Goal: Information Seeking & Learning: Learn about a topic

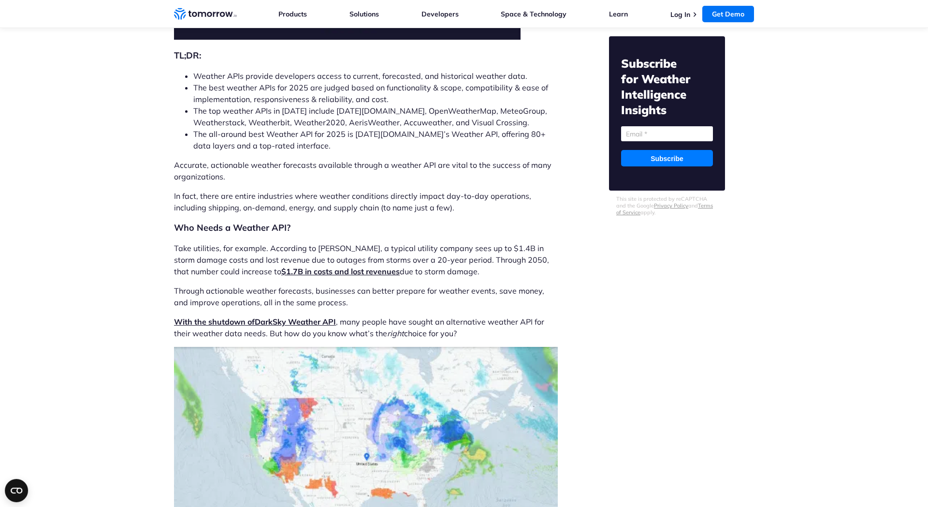
scroll to position [243, 0]
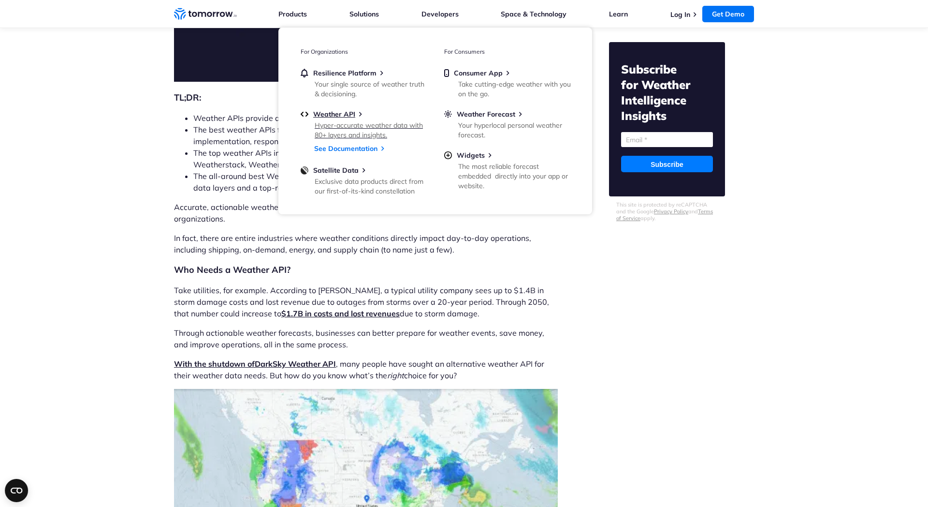
click at [344, 127] on div "Hyper-accurate weather data with 80+ layers and insights." at bounding box center [371, 129] width 113 height 19
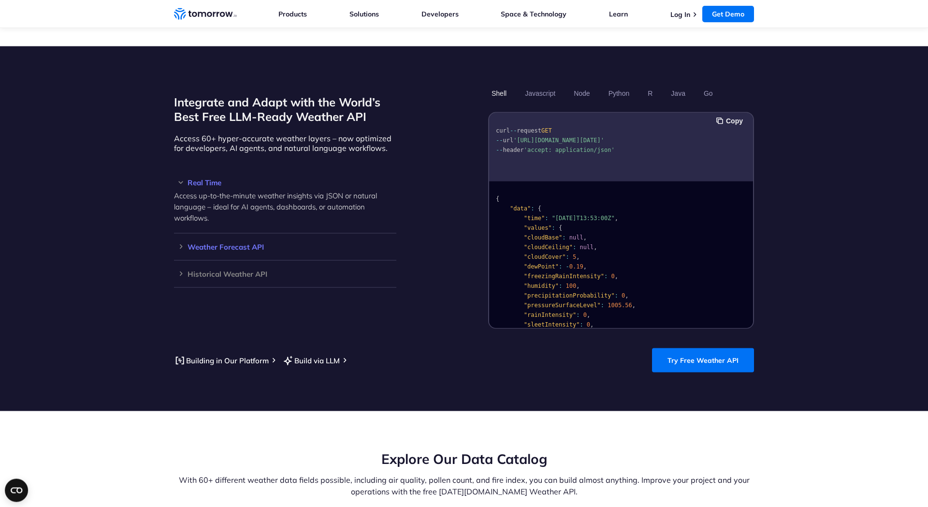
click at [271, 243] on h3 "Weather Forecast API" at bounding box center [285, 246] width 222 height 7
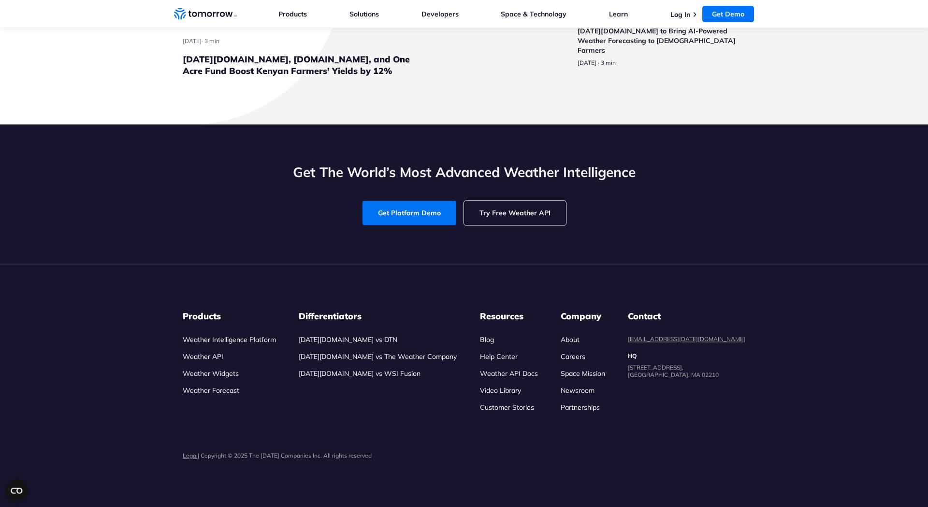
scroll to position [3044, 0]
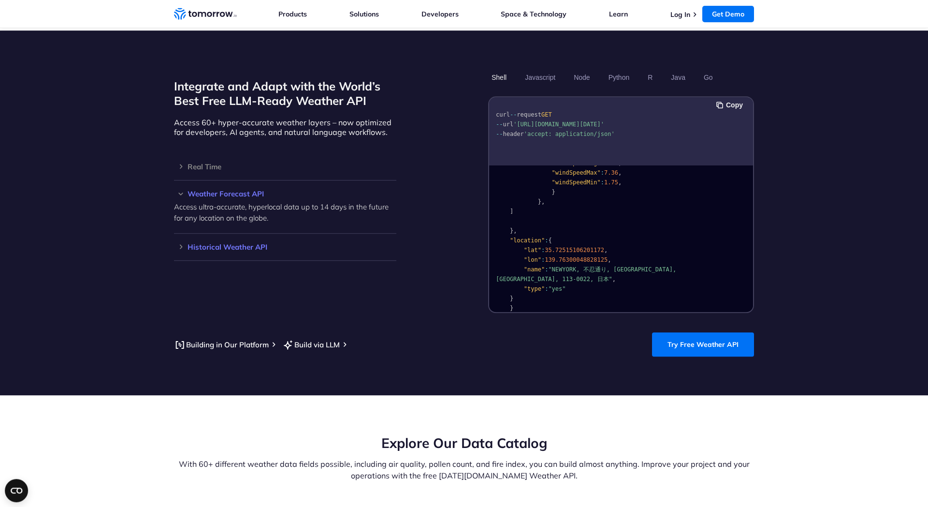
scroll to position [808, 0]
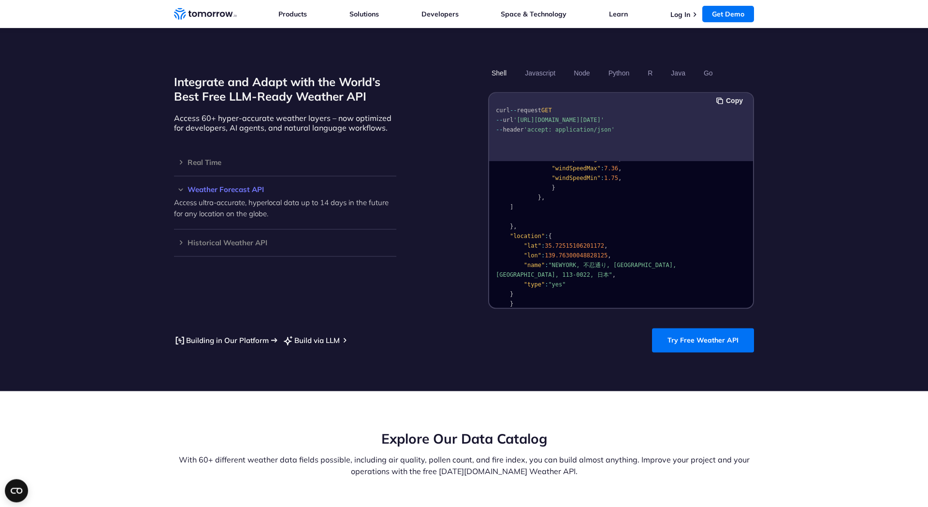
click at [240, 334] on link "Building in Our Platform" at bounding box center [221, 340] width 95 height 12
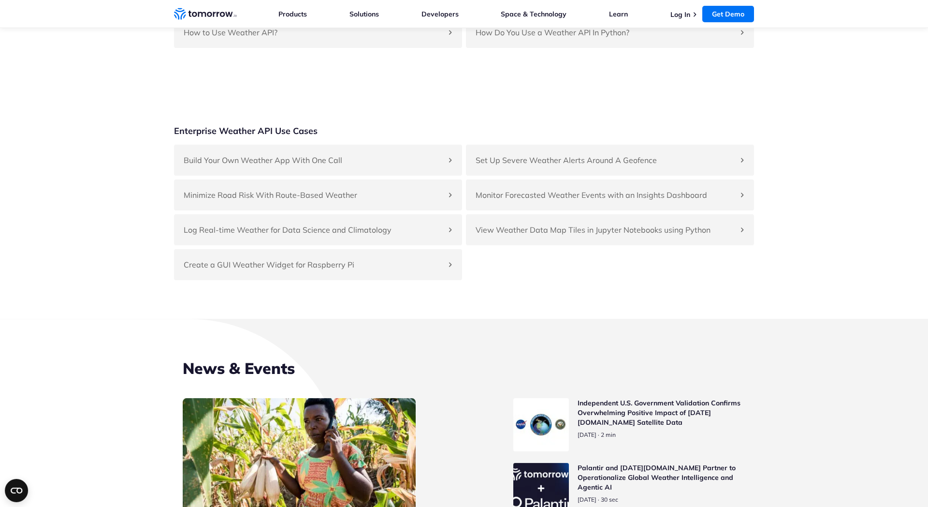
scroll to position [2347, 0]
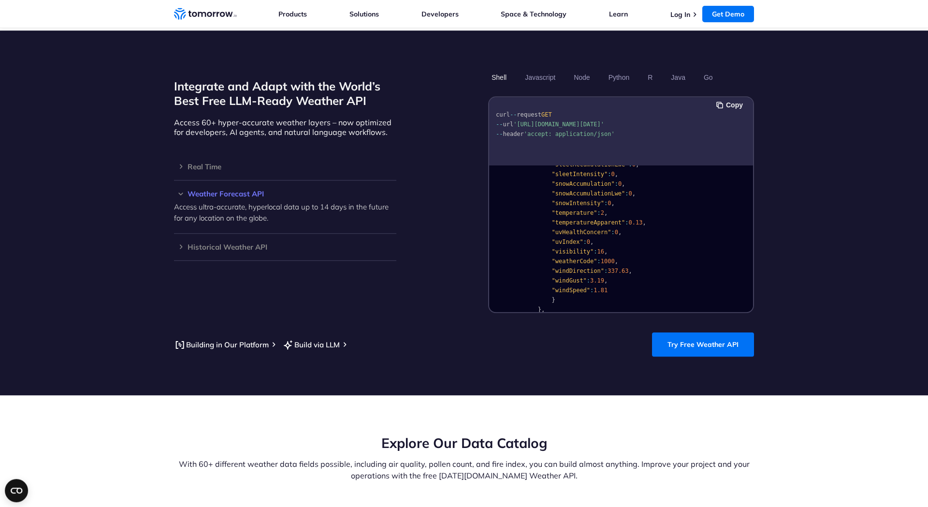
scroll to position [0, 0]
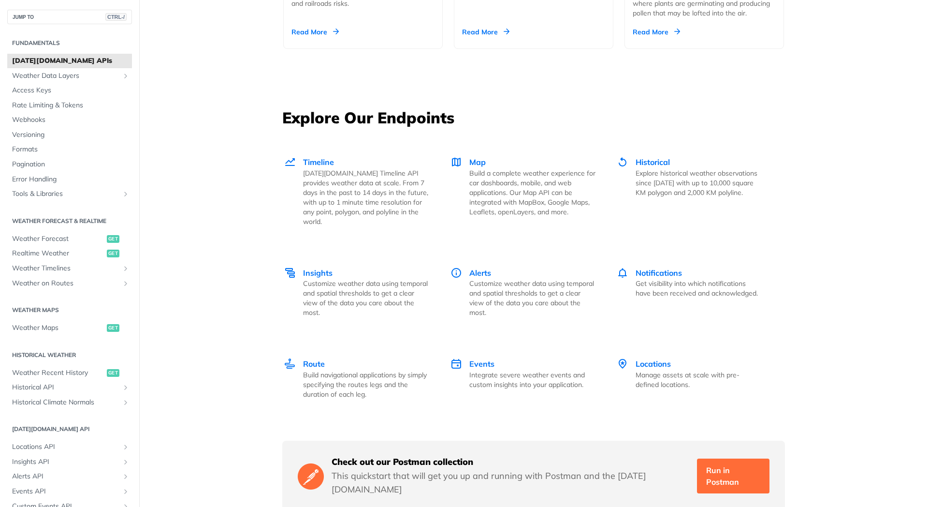
scroll to position [1241, 0]
click at [56, 91] on span "Access Keys" at bounding box center [71, 91] width 118 height 10
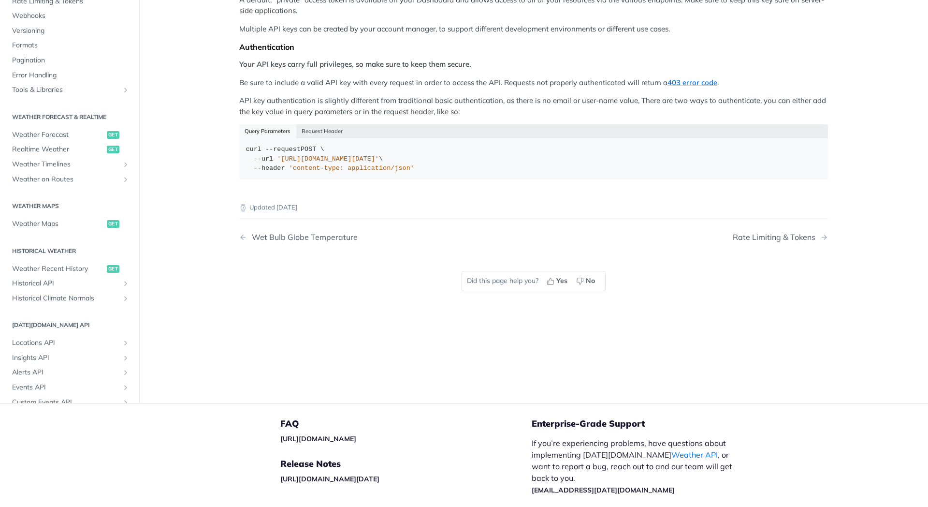
scroll to position [141, 0]
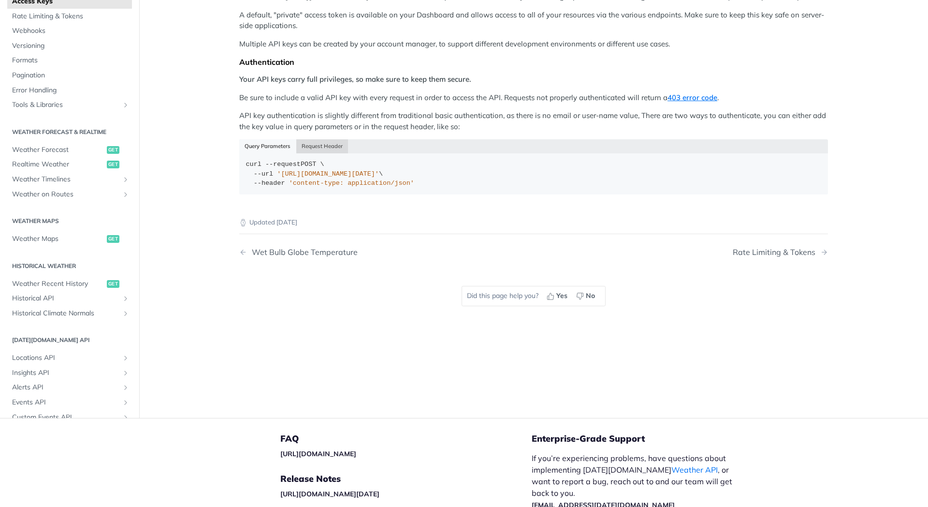
click at [314, 147] on button "Request Header" at bounding box center [322, 146] width 52 height 14
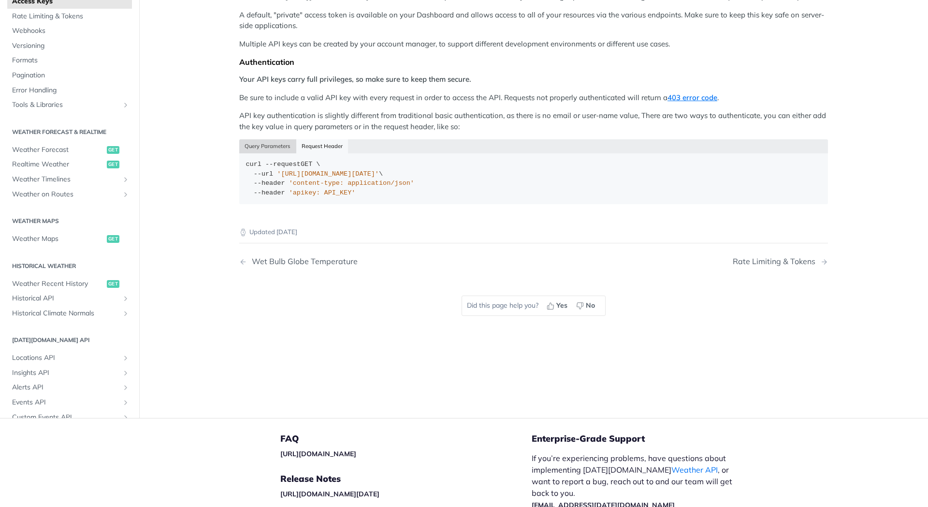
click at [270, 146] on button "Query Parameters" at bounding box center [267, 146] width 57 height 14
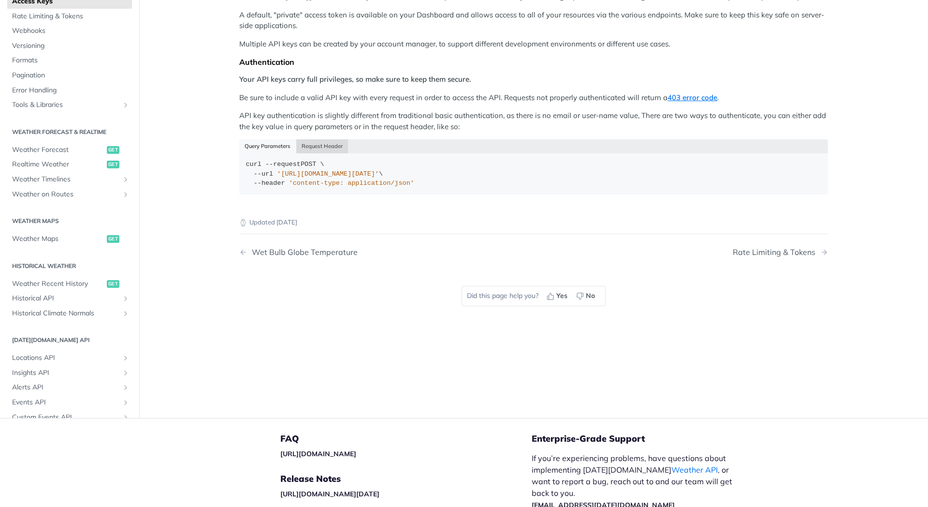
click at [321, 147] on button "Request Header" at bounding box center [322, 146] width 52 height 14
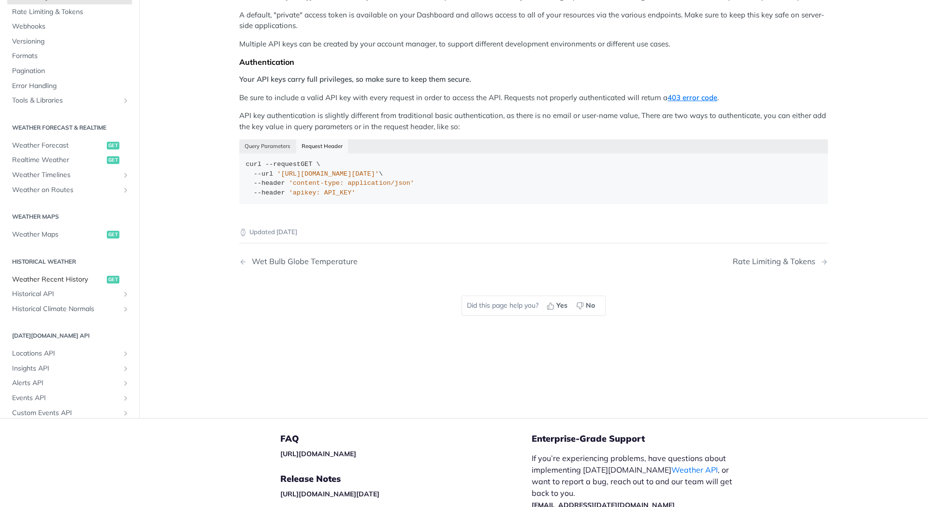
scroll to position [0, 0]
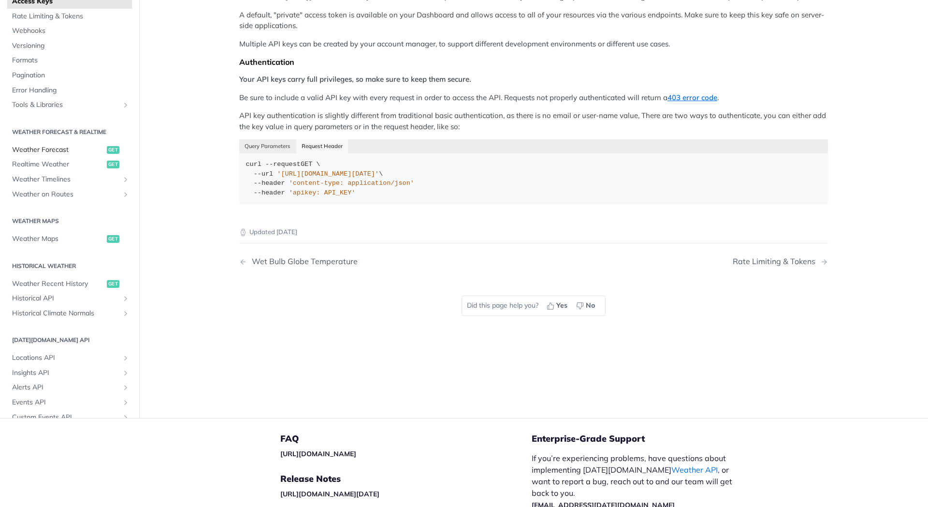
click at [59, 146] on span "Weather Forecast" at bounding box center [58, 150] width 92 height 10
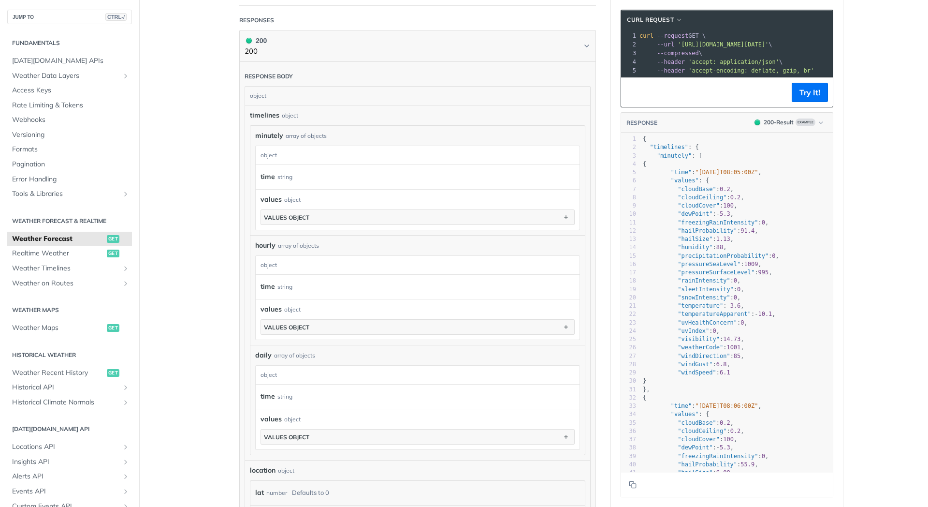
scroll to position [486, 0]
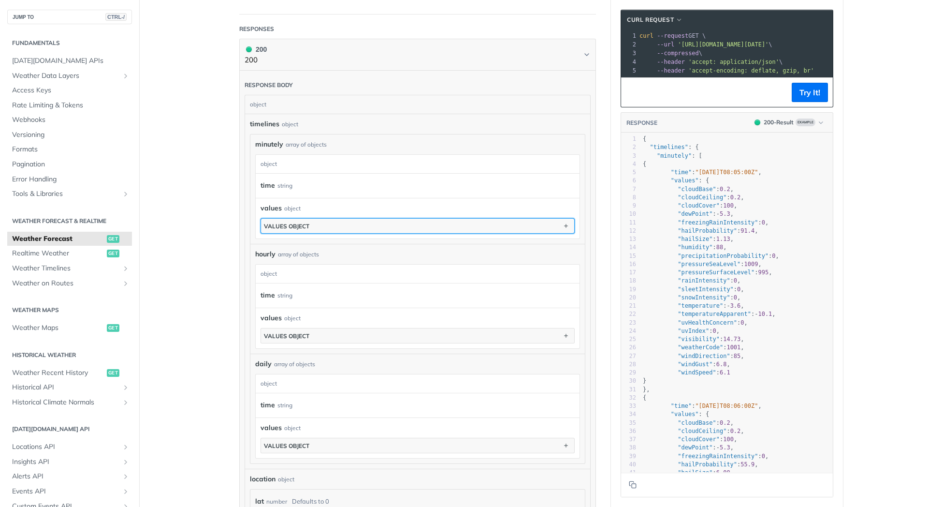
click at [403, 224] on button "values object" at bounding box center [417, 226] width 313 height 15
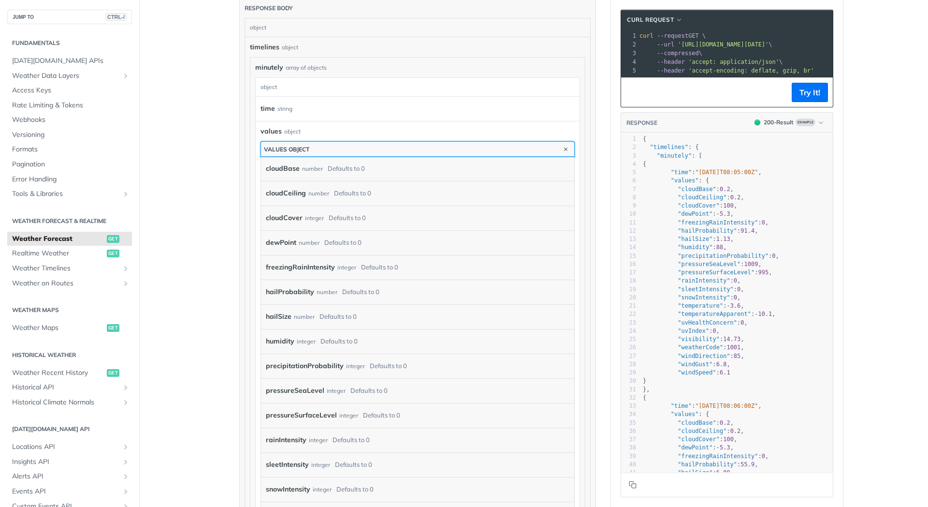
scroll to position [560, 0]
click at [346, 149] on button "values object" at bounding box center [417, 152] width 313 height 15
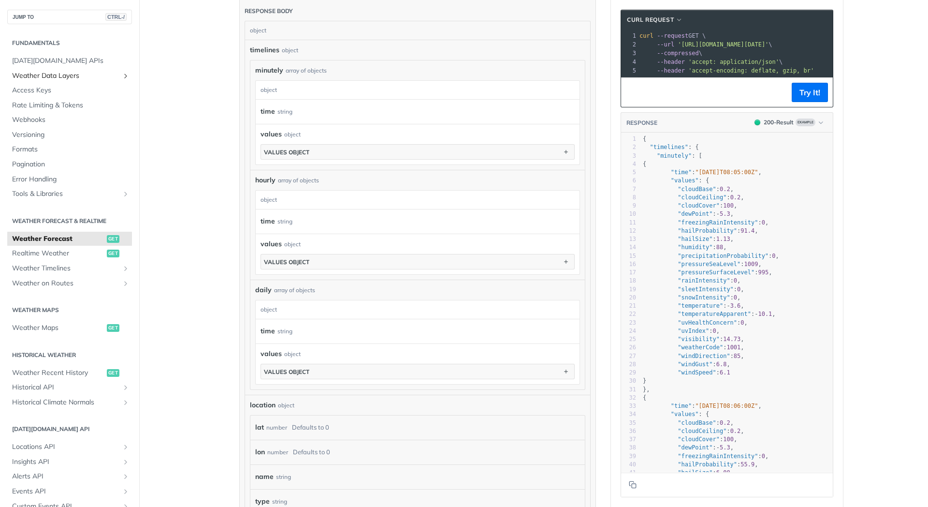
click at [84, 77] on span "Weather Data Layers" at bounding box center [65, 76] width 107 height 10
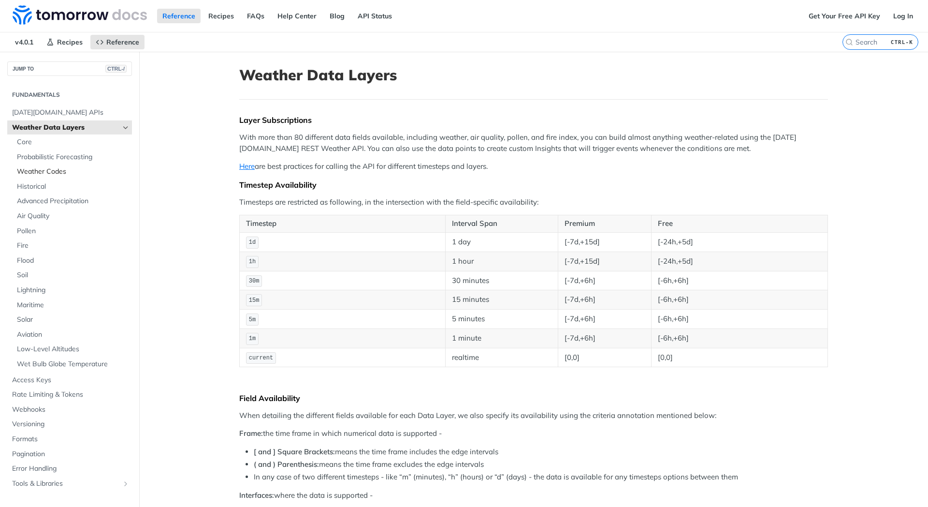
click at [66, 169] on span "Weather Codes" at bounding box center [73, 172] width 113 height 10
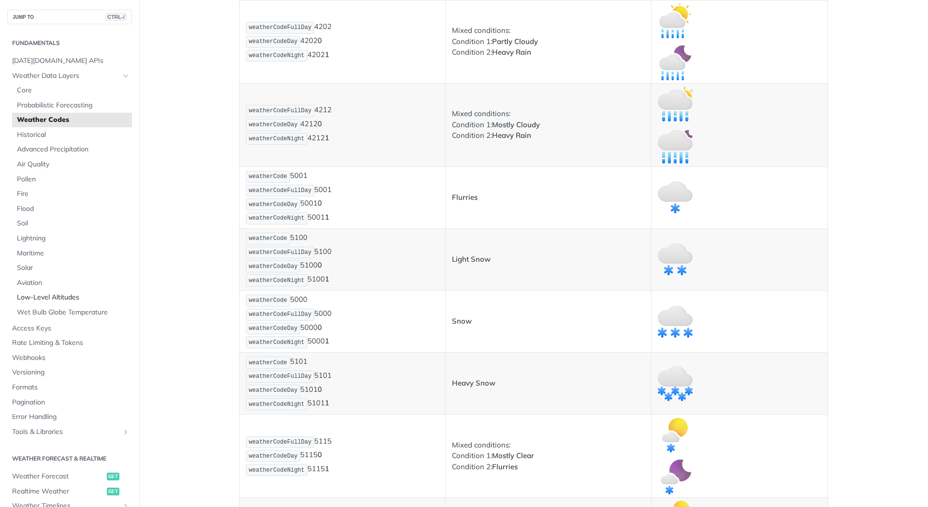
scroll to position [374, 0]
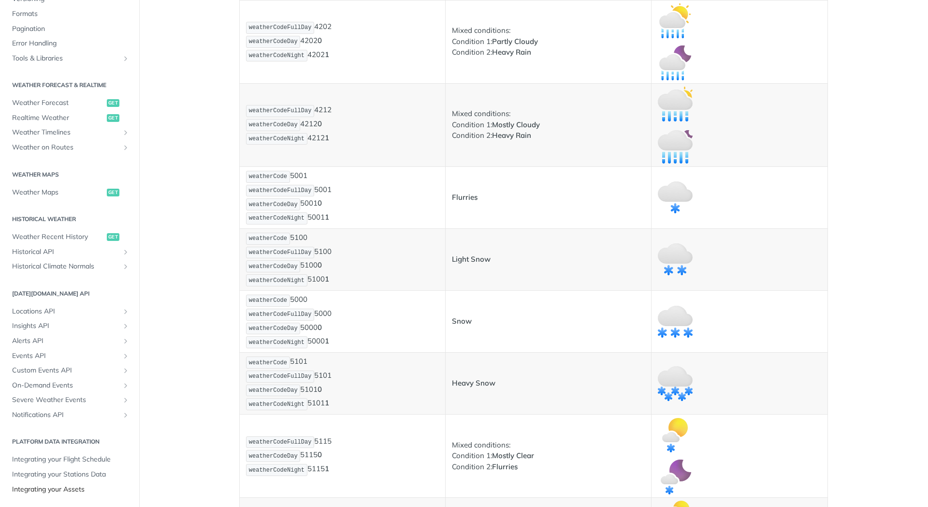
click at [66, 490] on span "Integrating your Assets" at bounding box center [71, 490] width 118 height 10
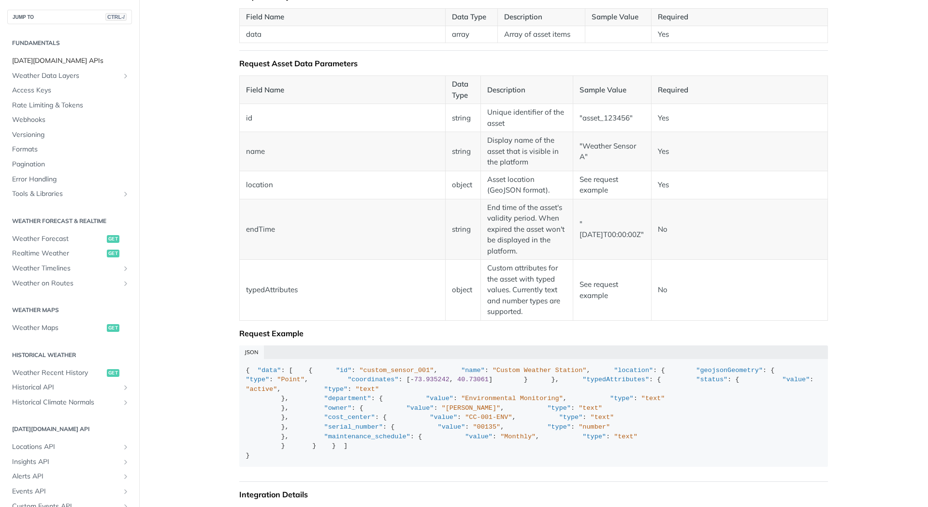
click at [41, 62] on span "[DATE][DOMAIN_NAME] APIs" at bounding box center [71, 61] width 118 height 10
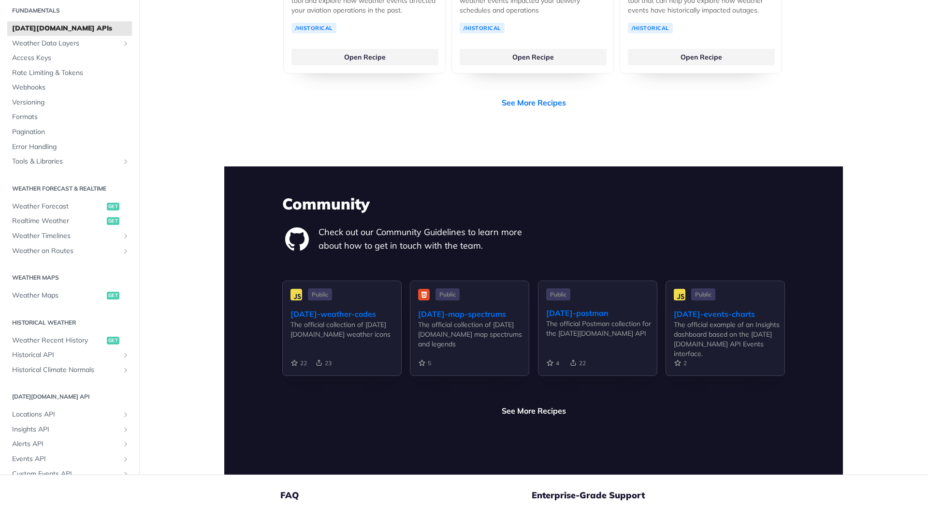
scroll to position [2108, 0]
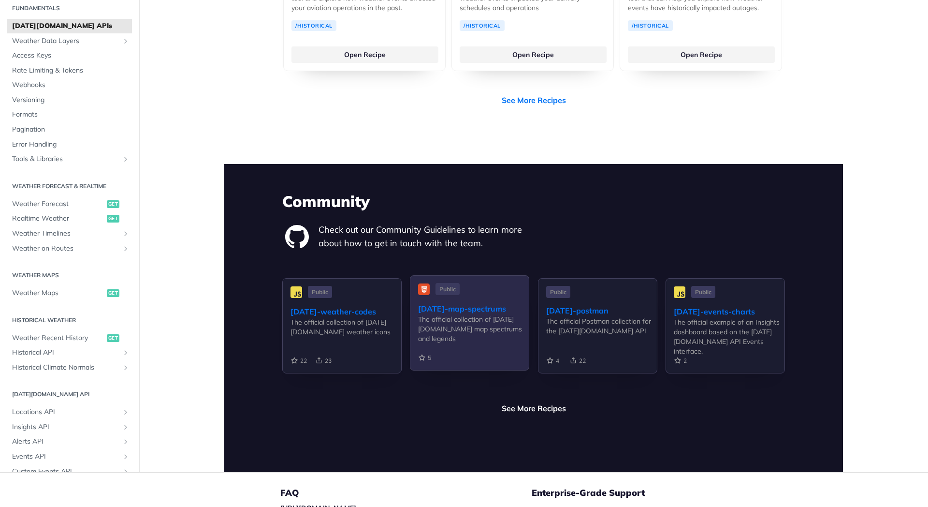
click at [494, 303] on div "[DATE]-map-spectrums" at bounding box center [473, 309] width 111 height 12
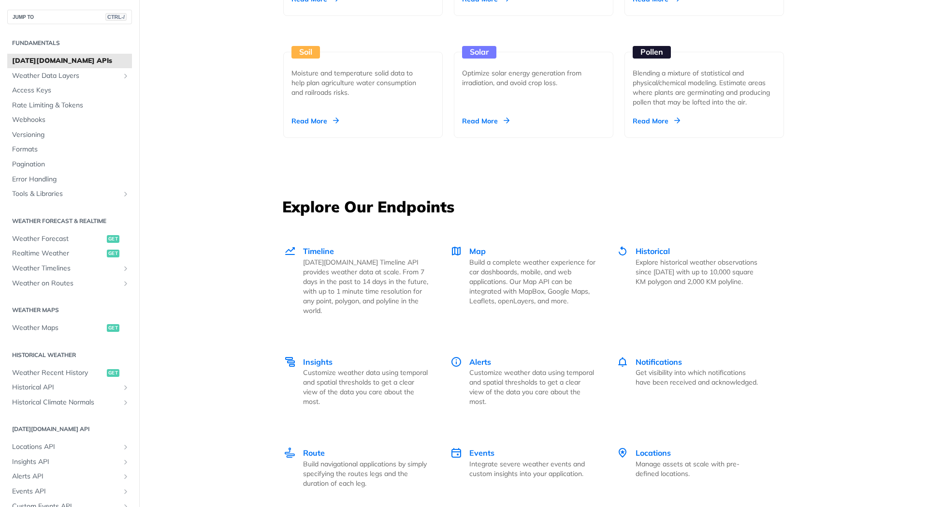
scroll to position [0, 0]
